Goal: Task Accomplishment & Management: Use online tool/utility

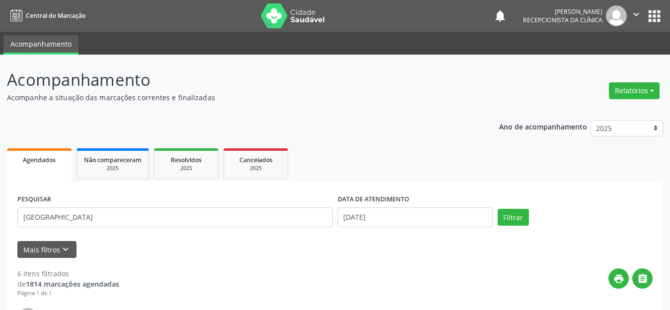
select select "8"
click at [347, 218] on input "[DATE]" at bounding box center [415, 217] width 155 height 20
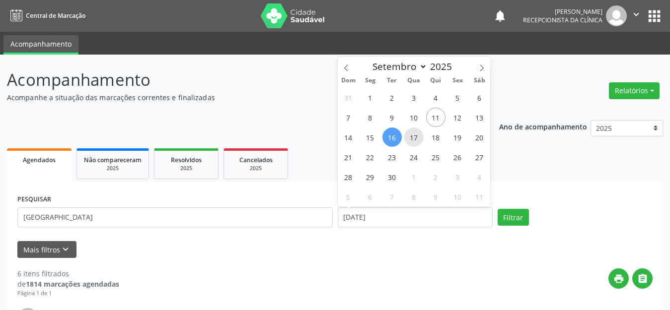
click at [421, 133] on span "17" at bounding box center [413, 137] width 19 height 19
type input "17/09/2025"
click at [408, 139] on span "17" at bounding box center [413, 137] width 19 height 19
select select "8"
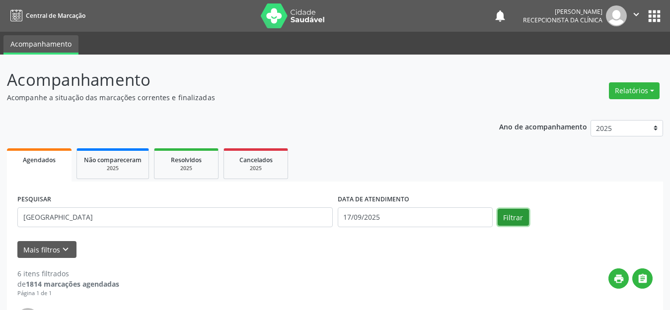
click at [518, 217] on button "Filtrar" at bounding box center [512, 217] width 31 height 17
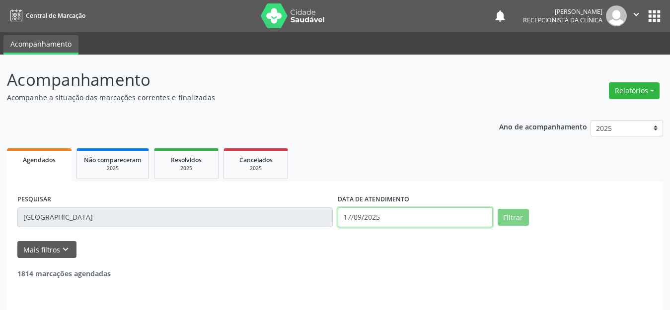
click at [415, 214] on input "17/09/2025" at bounding box center [415, 217] width 155 height 20
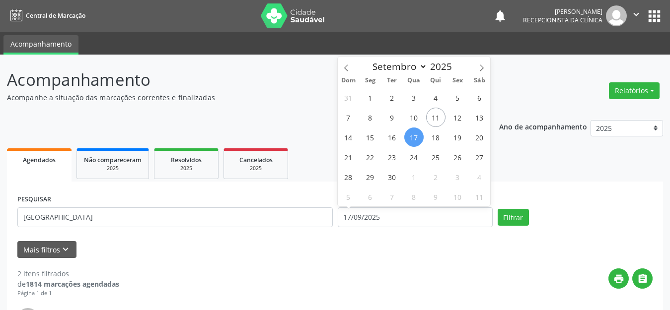
click at [558, 71] on header "Acompanhamento Acompanhe a situação das marcações correntes e finalizadas Relat…" at bounding box center [335, 85] width 656 height 35
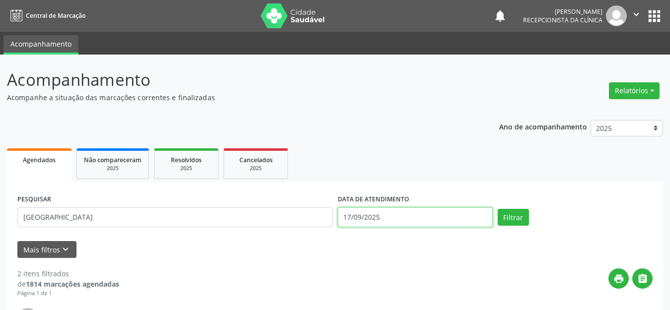
click at [412, 215] on input "17/09/2025" at bounding box center [415, 217] width 155 height 20
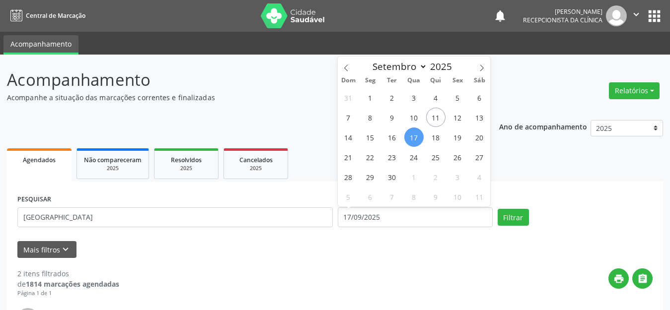
click at [415, 136] on span "17" at bounding box center [413, 137] width 19 height 19
type input "17/09/2025"
click at [415, 136] on span "17" at bounding box center [413, 137] width 19 height 19
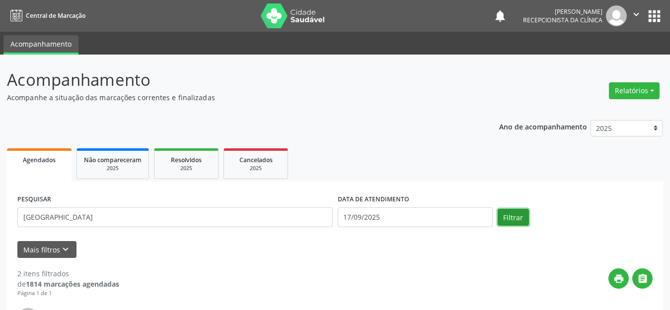
click at [514, 216] on button "Filtrar" at bounding box center [512, 217] width 31 height 17
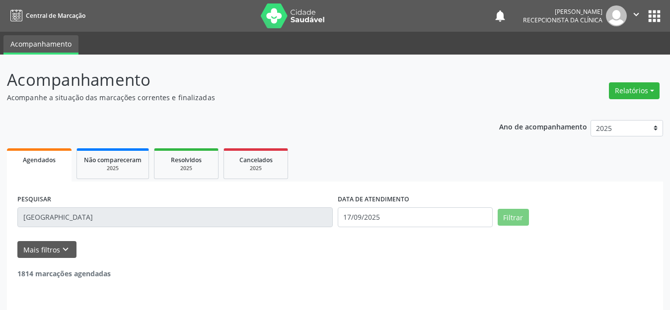
click at [69, 208] on input "[GEOGRAPHIC_DATA]" at bounding box center [174, 217] width 315 height 20
click at [63, 222] on input "[GEOGRAPHIC_DATA]" at bounding box center [174, 217] width 315 height 20
click at [64, 217] on input "[GEOGRAPHIC_DATA]" at bounding box center [174, 217] width 315 height 20
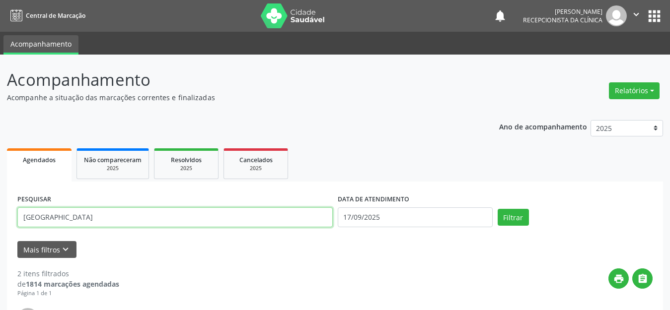
click at [64, 217] on input "[GEOGRAPHIC_DATA]" at bounding box center [174, 217] width 315 height 20
click at [497, 209] on button "Filtrar" at bounding box center [512, 217] width 31 height 17
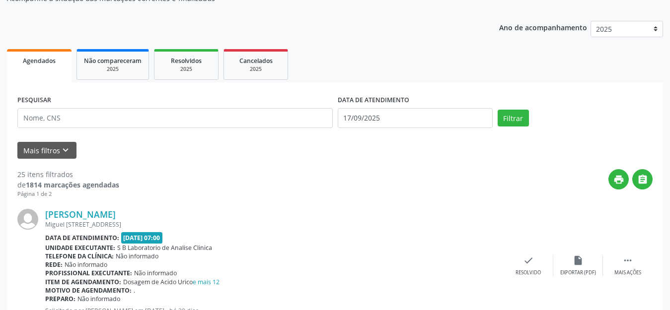
scroll to position [149, 0]
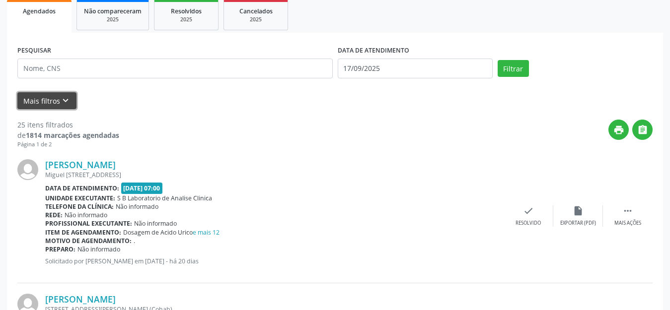
click at [65, 98] on icon "keyboard_arrow_down" at bounding box center [65, 100] width 11 height 11
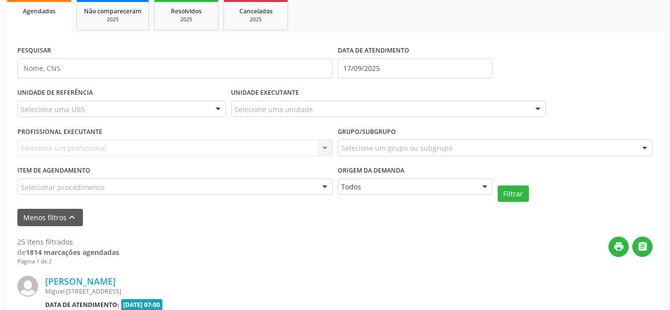
click at [108, 108] on div "Selecione uma UBS" at bounding box center [121, 109] width 208 height 17
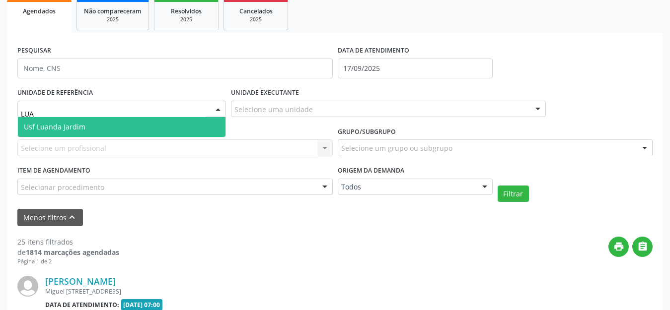
type input "LUAN"
click at [186, 128] on span "Usf Luanda Jardim" at bounding box center [121, 127] width 207 height 20
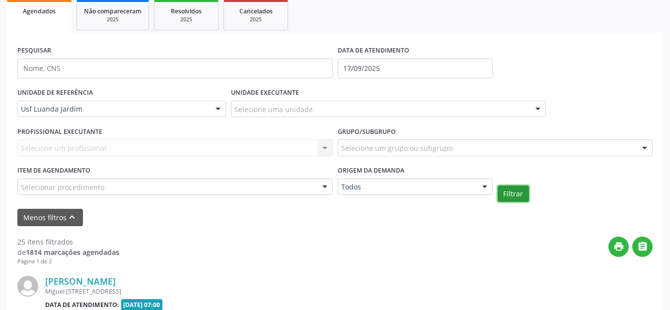
click at [515, 194] on button "Filtrar" at bounding box center [512, 194] width 31 height 17
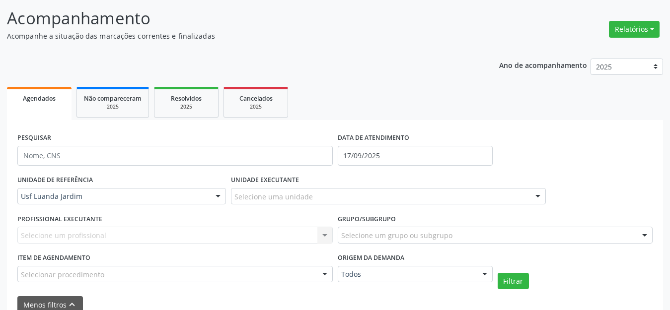
scroll to position [0, 0]
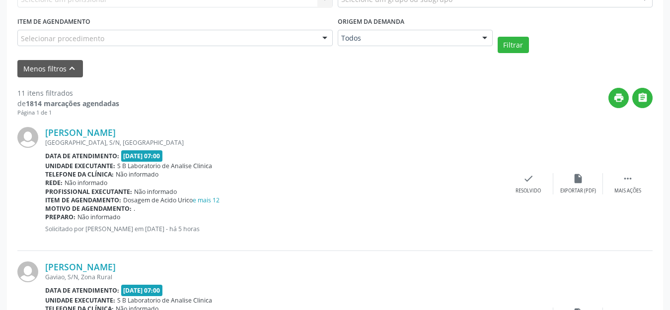
click at [329, 177] on div "Telefone da clínica: Não informado" at bounding box center [274, 174] width 458 height 8
click at [266, 121] on div "[PERSON_NAME] [GEOGRAPHIC_DATA], [GEOGRAPHIC_DATA], [GEOGRAPHIC_DATA] Data de a…" at bounding box center [334, 184] width 635 height 135
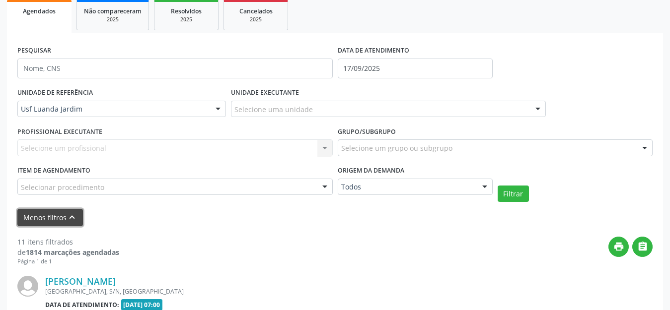
click at [60, 219] on button "Menos filtros keyboard_arrow_up" at bounding box center [50, 217] width 66 height 17
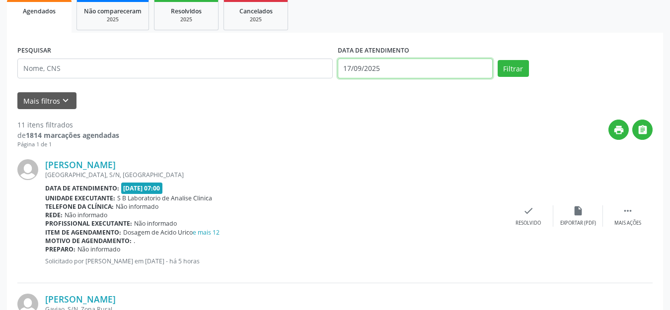
click at [426, 70] on input "17/09/2025" at bounding box center [415, 69] width 155 height 20
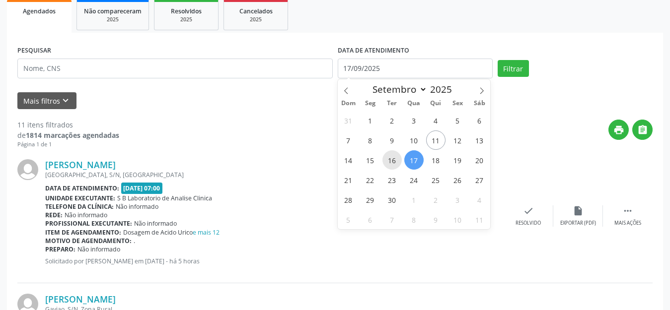
click at [397, 160] on span "16" at bounding box center [391, 159] width 19 height 19
type input "[DATE]"
click at [397, 160] on span "16" at bounding box center [391, 159] width 19 height 19
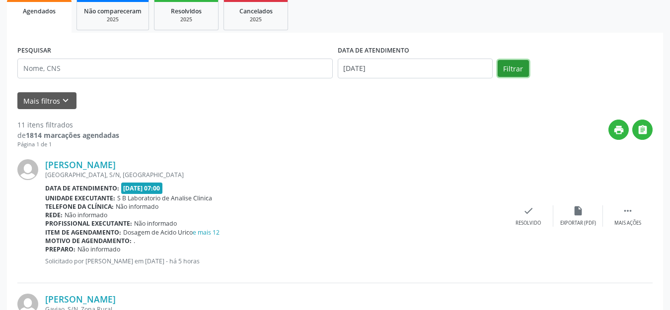
click at [516, 66] on button "Filtrar" at bounding box center [512, 68] width 31 height 17
click at [51, 99] on button "Mais filtros keyboard_arrow_down" at bounding box center [46, 100] width 59 height 17
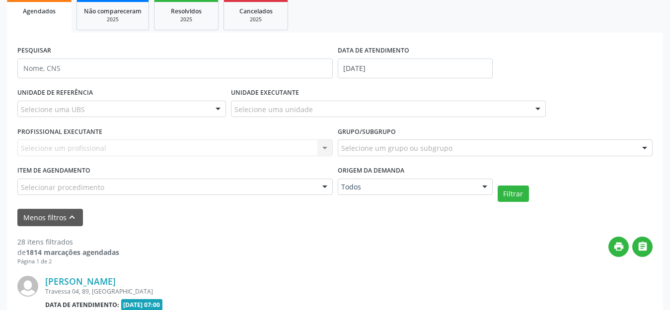
click at [115, 109] on div "Selecione uma UBS" at bounding box center [121, 109] width 208 height 17
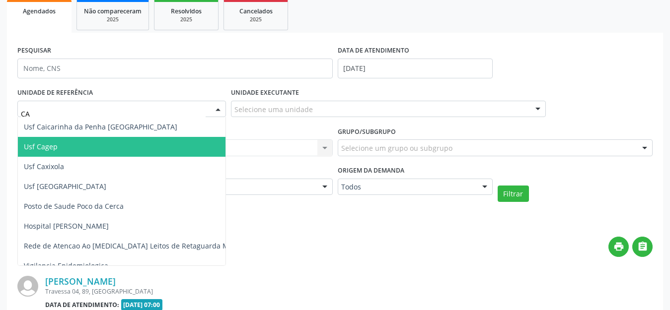
type input "CAI"
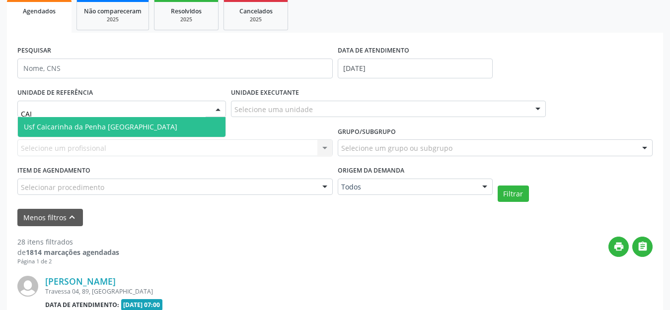
click at [124, 124] on span "Usf Caicarinha da Penha [GEOGRAPHIC_DATA]" at bounding box center [100, 126] width 153 height 9
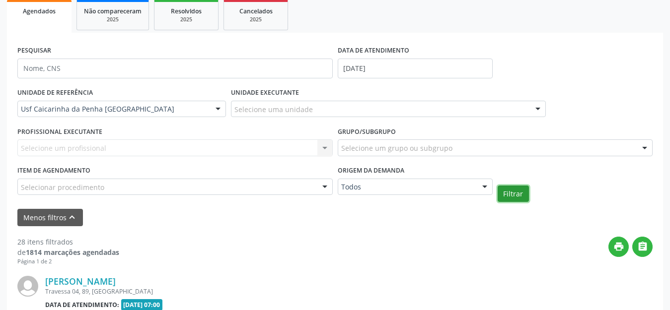
click at [506, 190] on button "Filtrar" at bounding box center [512, 194] width 31 height 17
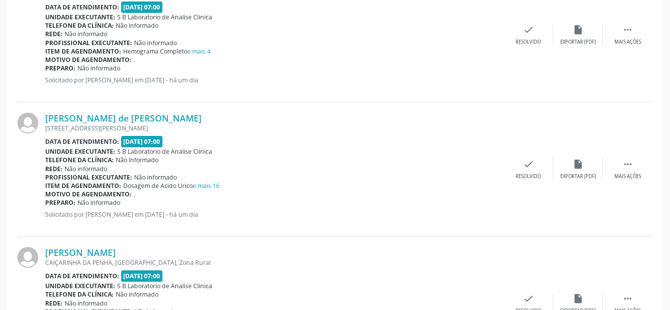
scroll to position [347, 0]
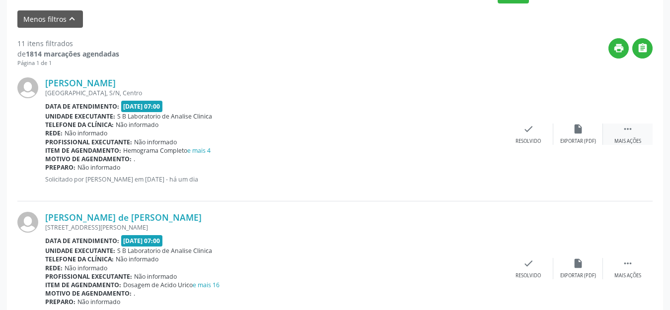
click at [609, 134] on div " Mais ações" at bounding box center [628, 134] width 50 height 21
click at [480, 144] on div "Imprimir" at bounding box center [478, 141] width 22 height 7
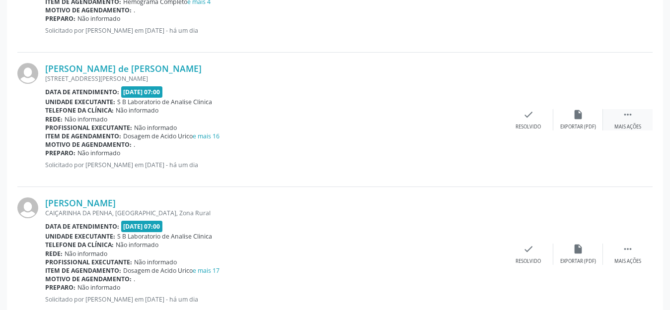
click at [618, 117] on div " Mais ações" at bounding box center [628, 119] width 50 height 21
click at [481, 126] on div "Imprimir" at bounding box center [478, 127] width 22 height 7
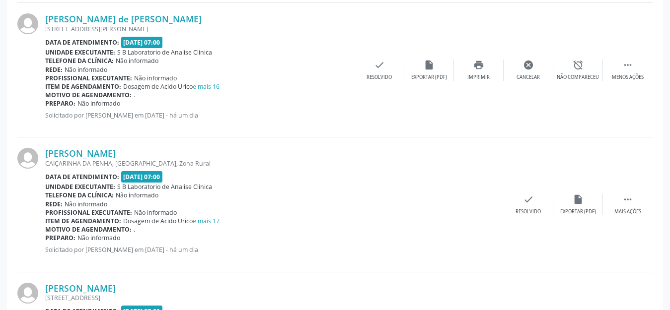
scroll to position [596, 0]
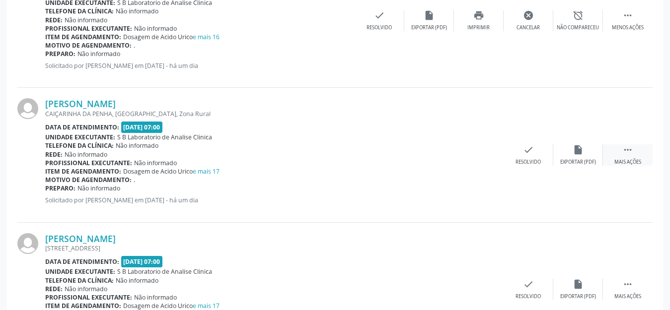
click at [621, 155] on div " Mais ações" at bounding box center [628, 154] width 50 height 21
click at [467, 157] on div "print Imprimir" at bounding box center [479, 154] width 50 height 21
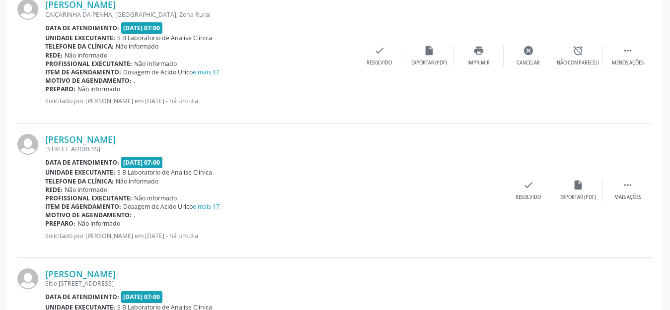
scroll to position [745, 0]
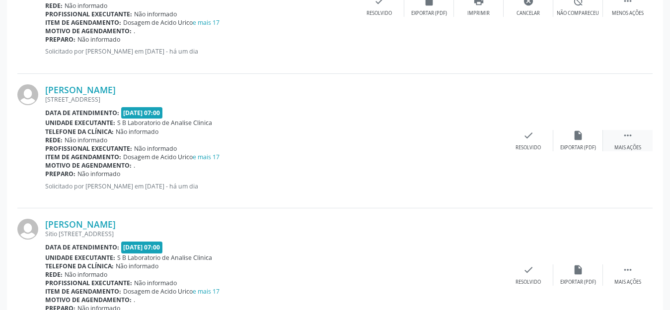
drag, startPoint x: 639, startPoint y: 144, endPoint x: 634, endPoint y: 143, distance: 5.1
click at [639, 144] on div "Mais ações" at bounding box center [627, 147] width 27 height 7
click at [475, 145] on div "Imprimir" at bounding box center [478, 147] width 22 height 7
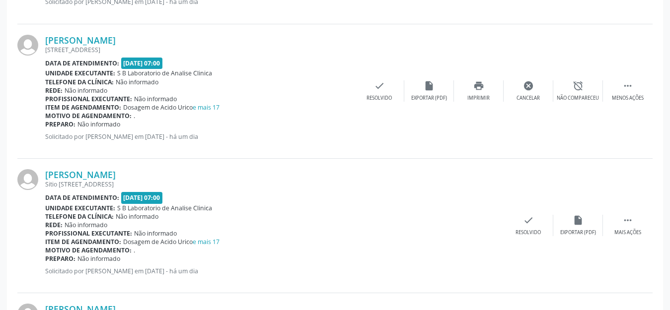
scroll to position [844, 0]
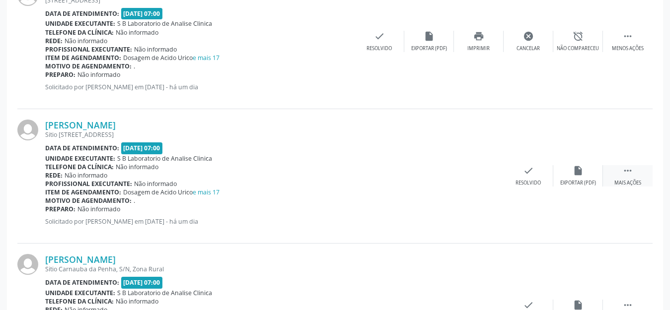
click at [624, 167] on icon "" at bounding box center [627, 170] width 11 height 11
click at [477, 178] on div "print Imprimir" at bounding box center [479, 175] width 50 height 21
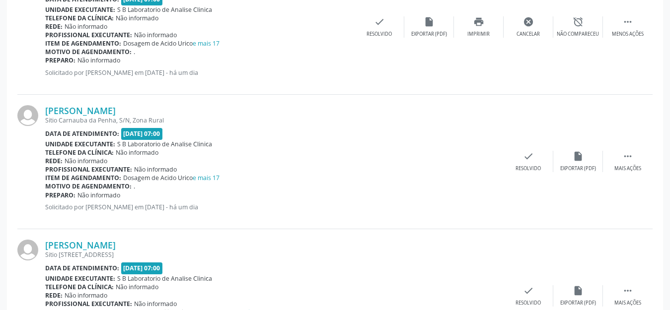
scroll to position [1042, 0]
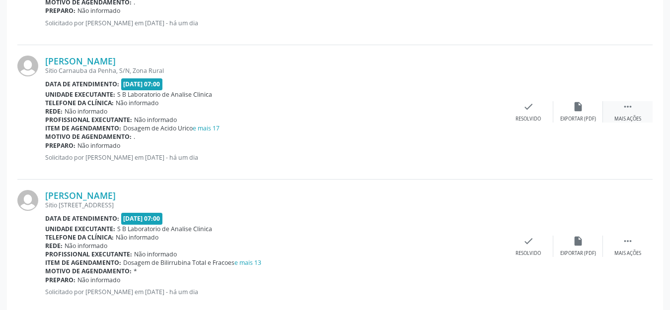
click at [630, 119] on div "Mais ações" at bounding box center [627, 119] width 27 height 7
click at [484, 107] on div "print Imprimir" at bounding box center [479, 111] width 50 height 21
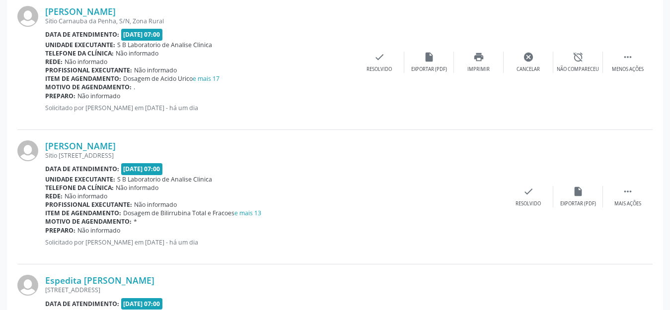
scroll to position [1142, 0]
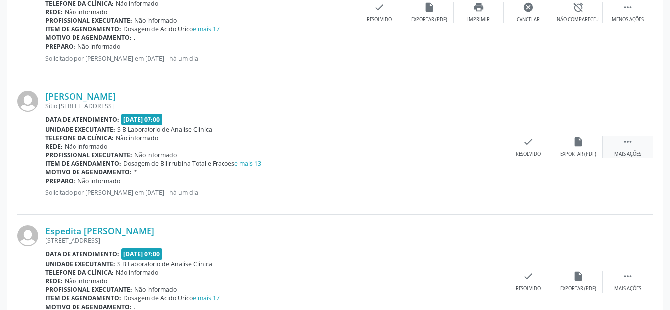
click at [632, 149] on div " Mais ações" at bounding box center [628, 147] width 50 height 21
click at [483, 154] on div "Imprimir" at bounding box center [478, 154] width 22 height 7
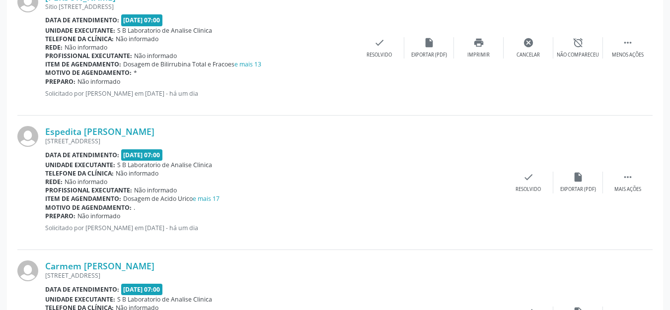
scroll to position [1291, 0]
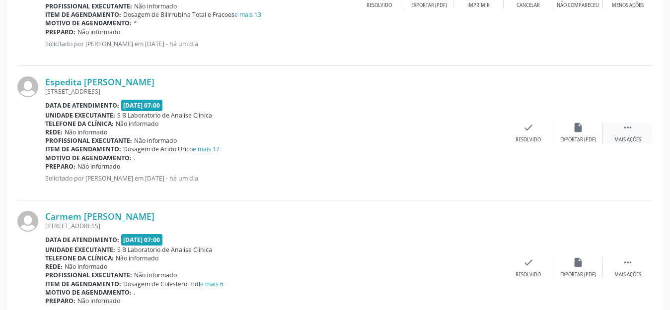
click at [632, 138] on div "Mais ações" at bounding box center [627, 140] width 27 height 7
click at [480, 129] on icon "print" at bounding box center [478, 127] width 11 height 11
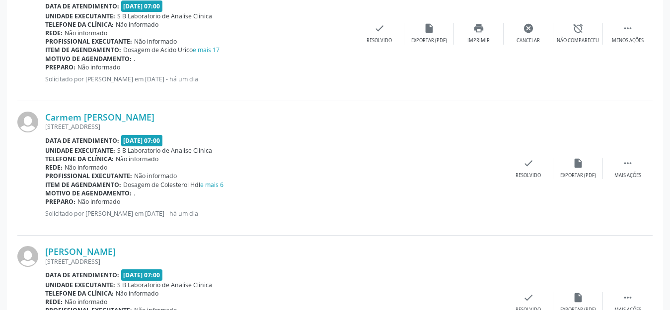
scroll to position [1440, 0]
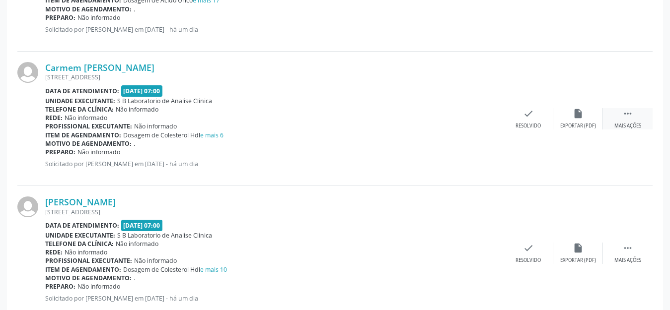
click at [632, 114] on icon "" at bounding box center [627, 113] width 11 height 11
click at [483, 113] on icon "print" at bounding box center [478, 113] width 11 height 11
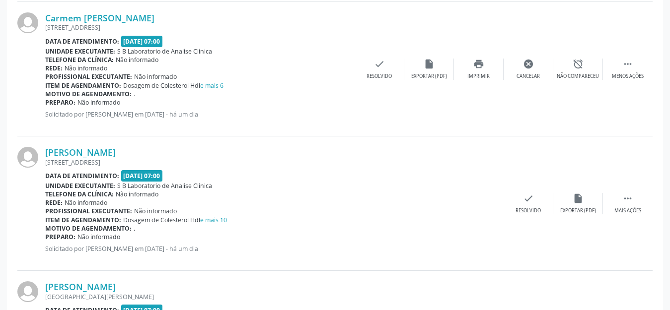
scroll to position [1539, 0]
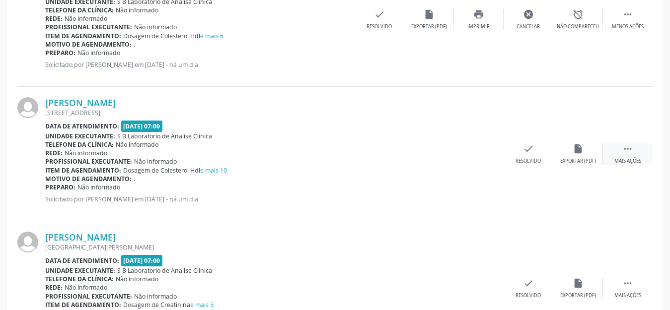
click at [622, 163] on div "Mais ações" at bounding box center [627, 161] width 27 height 7
click at [476, 154] on div "print Imprimir" at bounding box center [479, 153] width 50 height 21
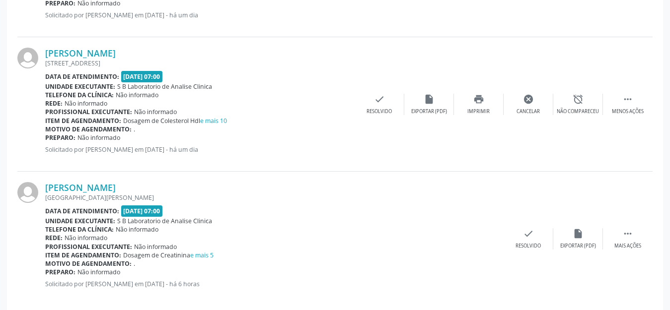
scroll to position [1600, 0]
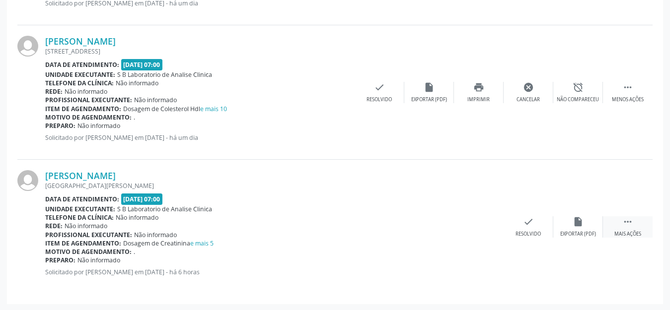
click at [631, 228] on div " Mais ações" at bounding box center [628, 226] width 50 height 21
click at [478, 226] on div "print Imprimir" at bounding box center [479, 226] width 50 height 21
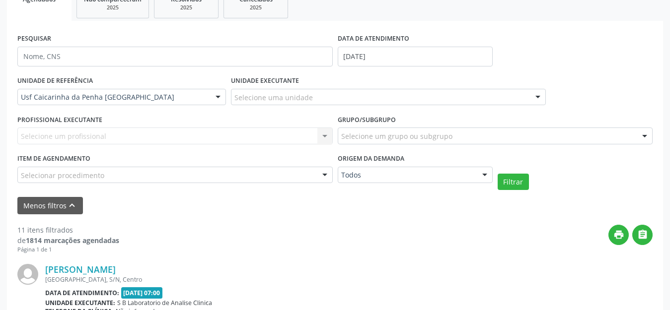
scroll to position [12, 0]
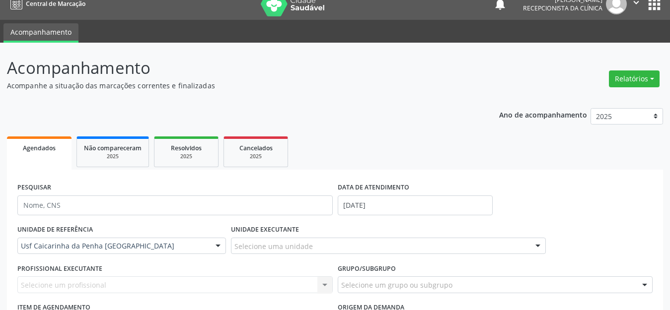
click at [261, 12] on img at bounding box center [293, 4] width 65 height 25
